Goal: Find specific page/section: Find specific page/section

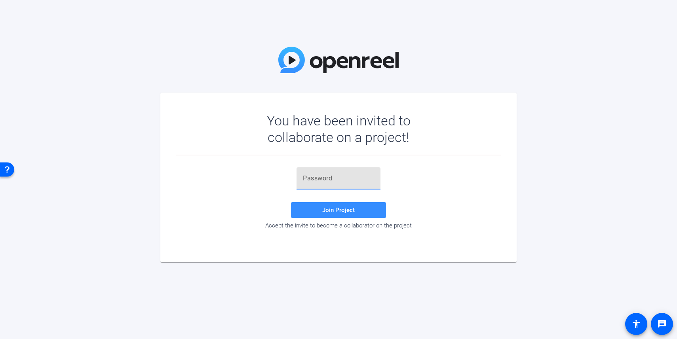
click at [363, 183] on input "text" at bounding box center [338, 179] width 71 height 10
paste input "s$}k1c"
type input "s$}k1c"
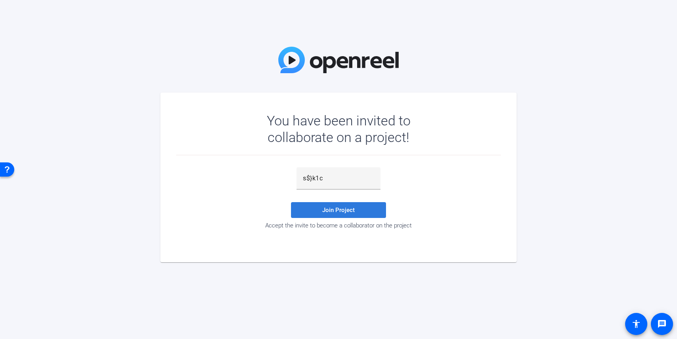
click at [351, 208] on span "Join Project" at bounding box center [338, 210] width 32 height 7
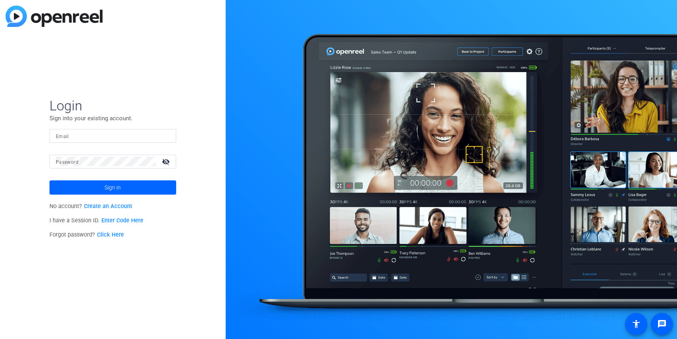
type input "david@remotevideotestimonials.com"
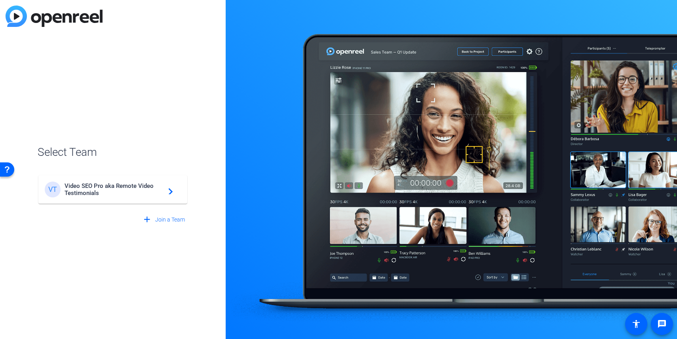
click at [126, 188] on span "Video SEO Pro aka Remote Video Testimonials" at bounding box center [114, 190] width 99 height 14
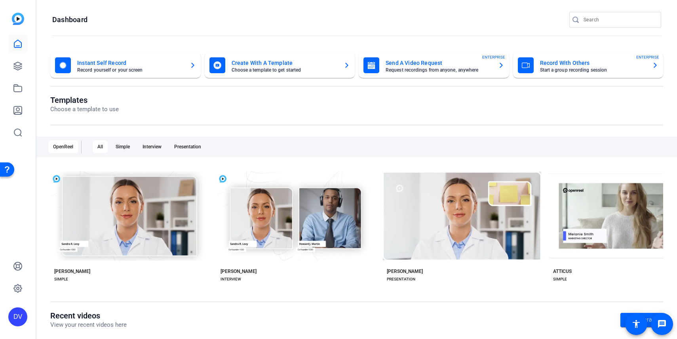
click at [624, 19] on input "Search" at bounding box center [619, 20] width 71 height 10
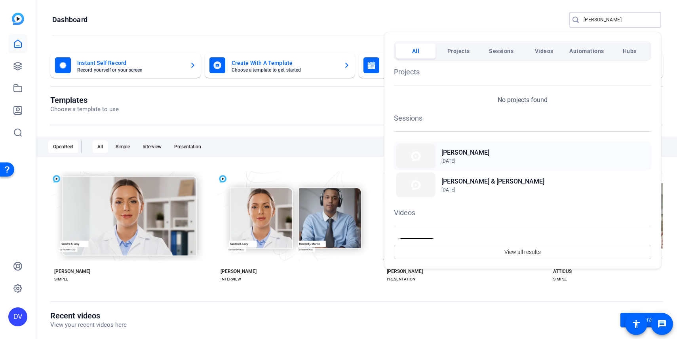
type input "paul"
click at [450, 159] on span "Aug 13, 2025" at bounding box center [449, 161] width 14 height 6
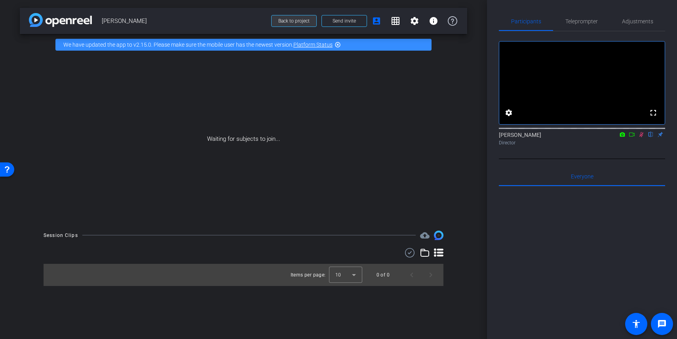
click at [300, 25] on span at bounding box center [294, 20] width 45 height 19
